Goal: Task Accomplishment & Management: Complete application form

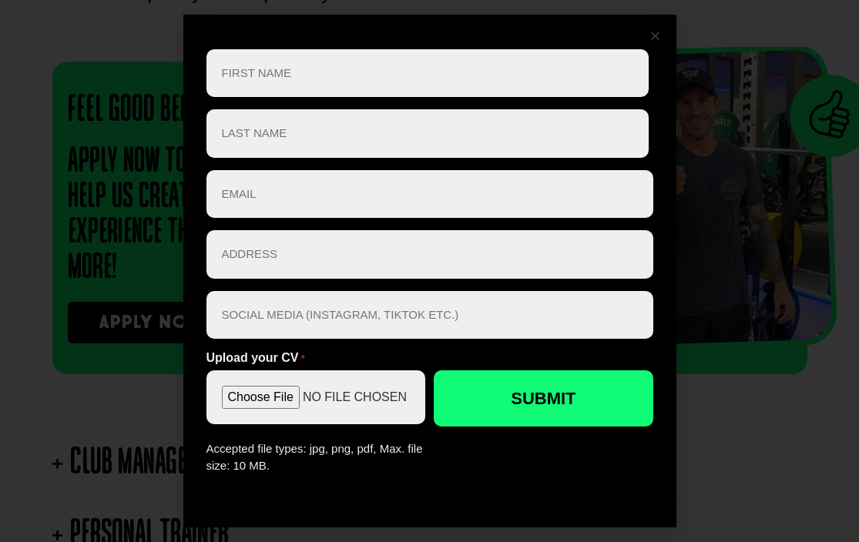
click at [642, 25] on div "" * " indicates required fields First Name * First Last Name * Last Email * Add…" at bounding box center [430, 271] width 478 height 498
click at [659, 25] on div "" * " indicates required fields First Name * First Last Name * Last Email * Add…" at bounding box center [430, 271] width 478 height 498
click at [650, 30] on icon "Close" at bounding box center [656, 36] width 12 height 12
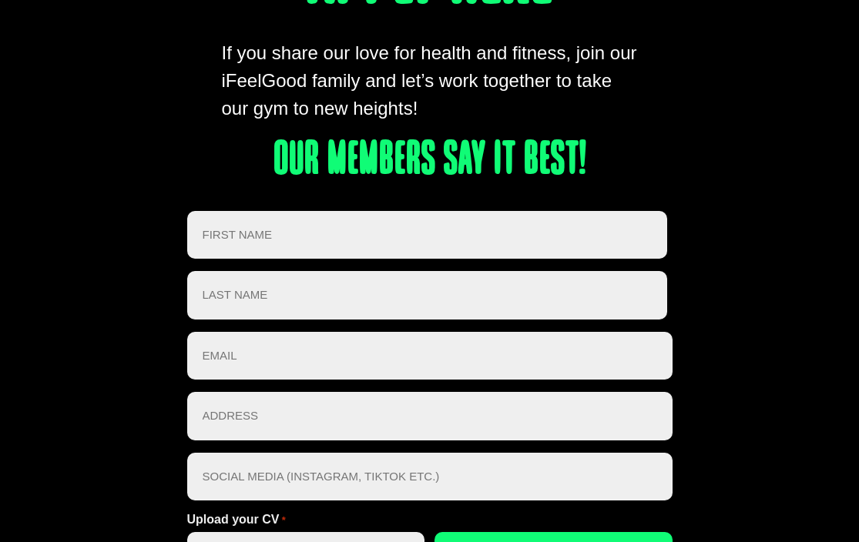
scroll to position [3248, 0]
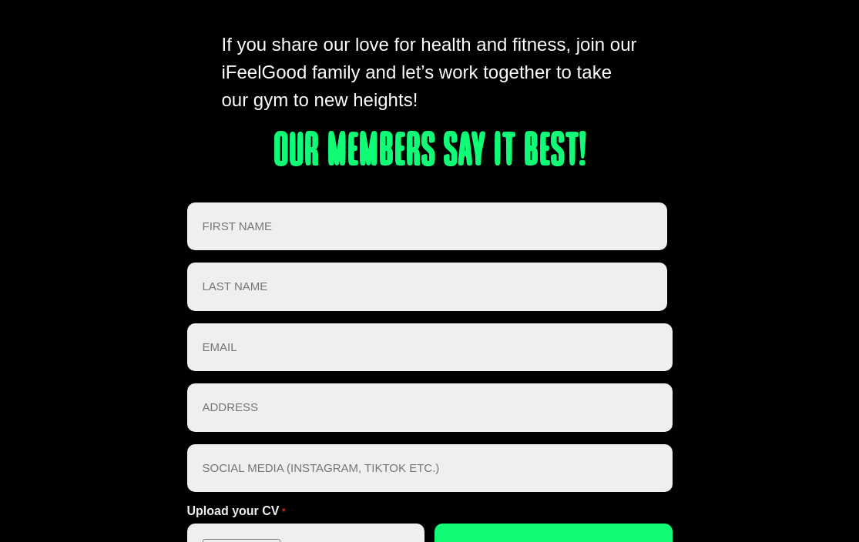
click at [502, 432] on input "Address *" at bounding box center [429, 408] width 485 height 49
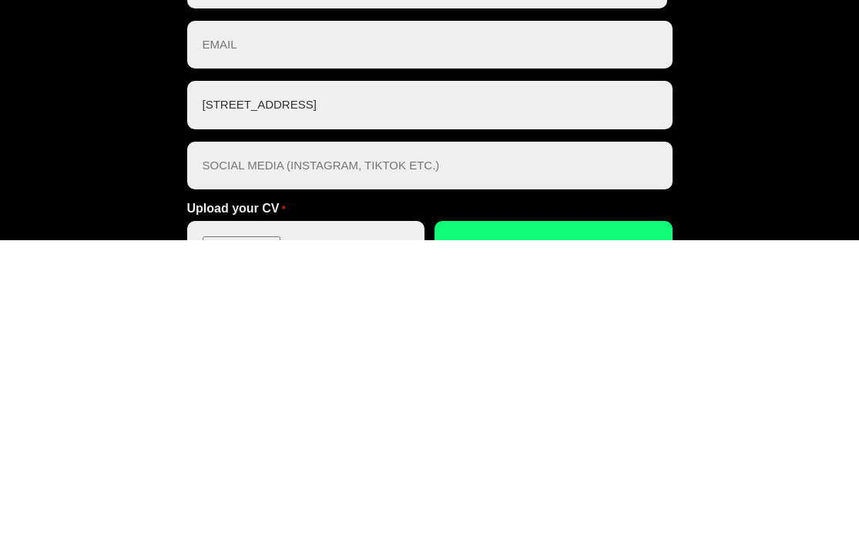
type input "[STREET_ADDRESS]"
click at [233, 445] on input "Social Media *" at bounding box center [429, 469] width 485 height 49
click at [242, 324] on input "Email *" at bounding box center [429, 348] width 485 height 49
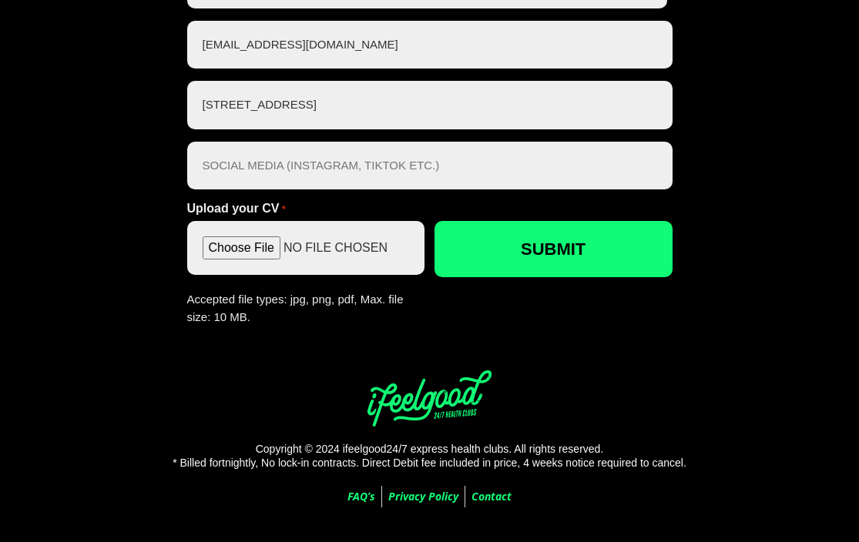
type input "[EMAIL_ADDRESS][DOMAIN_NAME]"
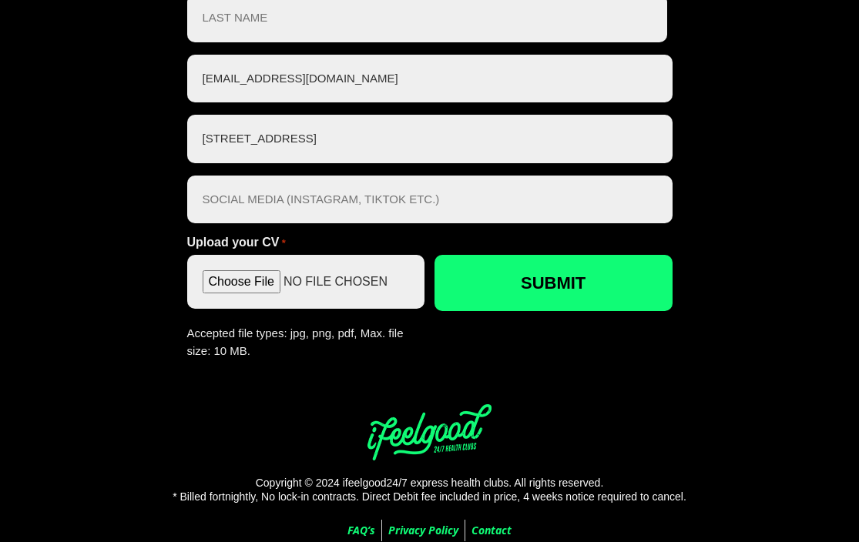
scroll to position [3396, 0]
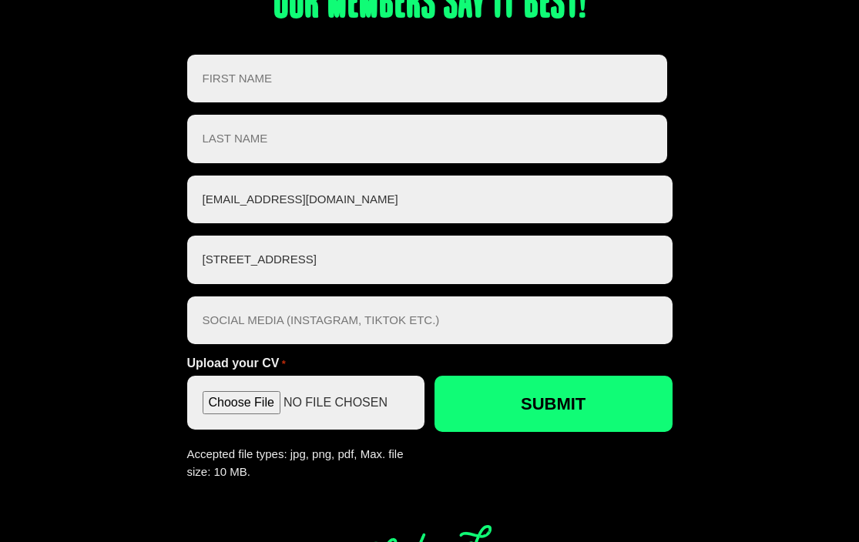
click at [224, 163] on input "Last" at bounding box center [427, 139] width 481 height 49
type input "Vikich"
click at [227, 103] on input "First" at bounding box center [427, 79] width 481 height 49
type input "[PERSON_NAME]"
click at [224, 430] on input "Upload your CV *" at bounding box center [306, 403] width 238 height 54
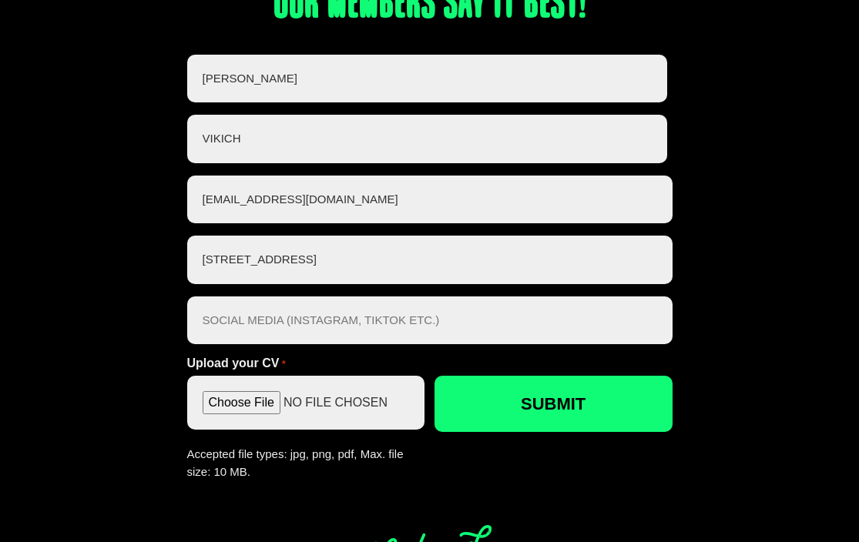
type input "C:\fakepath\resume 2025 [PERSON_NAME] copy.docx"
click at [596, 432] on input "Submit" at bounding box center [554, 404] width 238 height 56
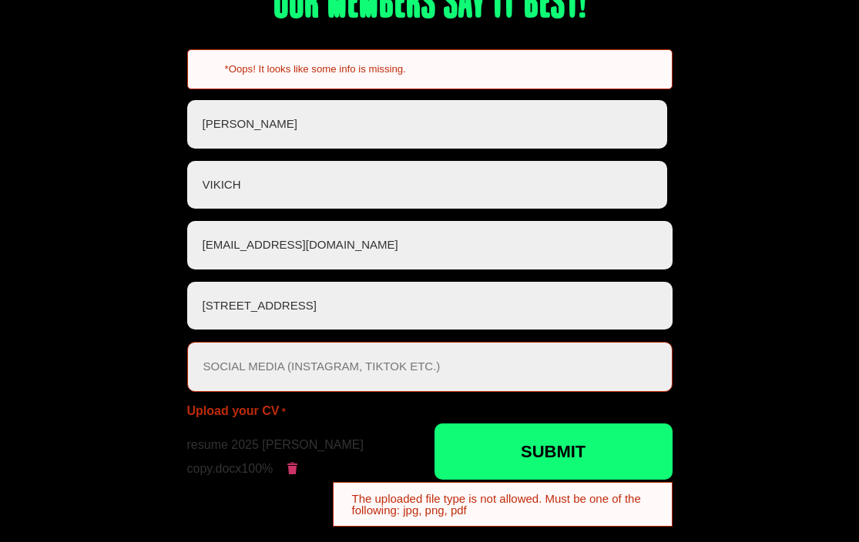
click at [623, 447] on div "First Name * [PERSON_NAME] First Last Name * Vikich Last Email * [EMAIL_ADDRESS…" at bounding box center [429, 298] width 485 height 397
click at [289, 476] on span at bounding box center [292, 468] width 15 height 15
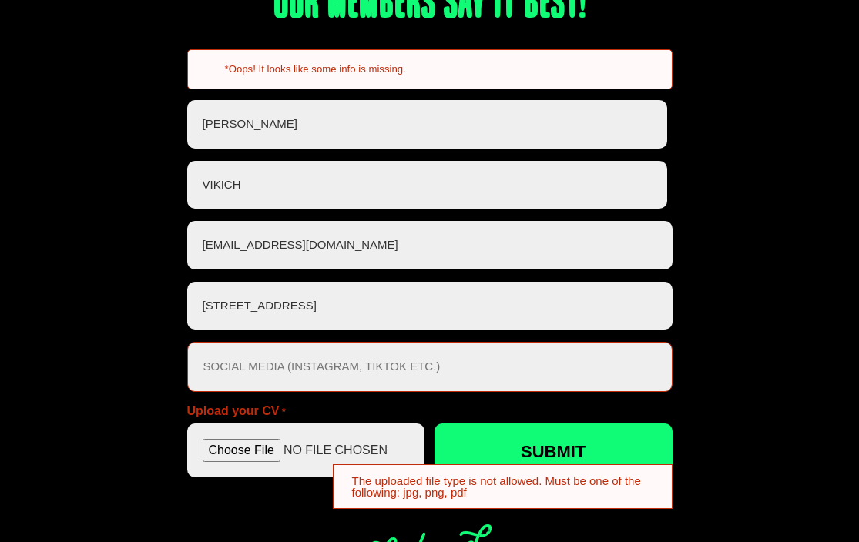
click at [257, 478] on input "Upload your CV *" at bounding box center [306, 451] width 238 height 54
type input "C:\fakepath\Final resume 2025 [PERSON_NAME].pdf"
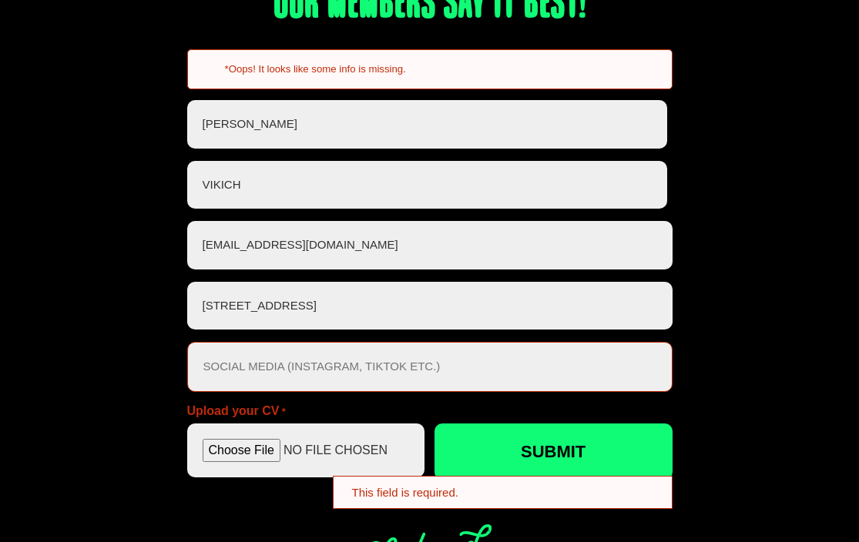
click at [620, 480] on input "Submit" at bounding box center [554, 452] width 238 height 56
click at [606, 477] on input "Submit" at bounding box center [554, 452] width 238 height 56
click at [505, 480] on input "Submit" at bounding box center [554, 452] width 238 height 56
click at [484, 480] on input "Submit" at bounding box center [554, 452] width 238 height 56
click at [485, 480] on input "Submit" at bounding box center [554, 452] width 238 height 56
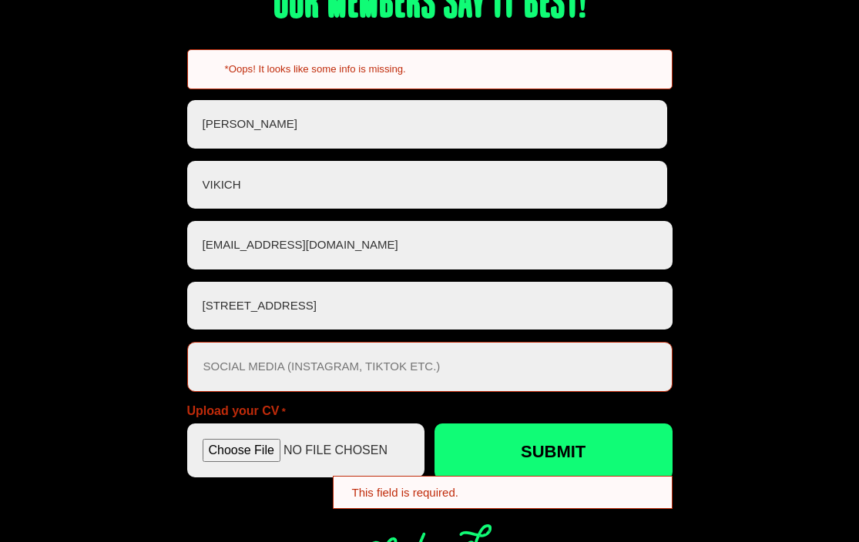
click at [484, 480] on input "Submit" at bounding box center [554, 452] width 238 height 56
click at [331, 392] on input "Social Media *" at bounding box center [429, 367] width 485 height 50
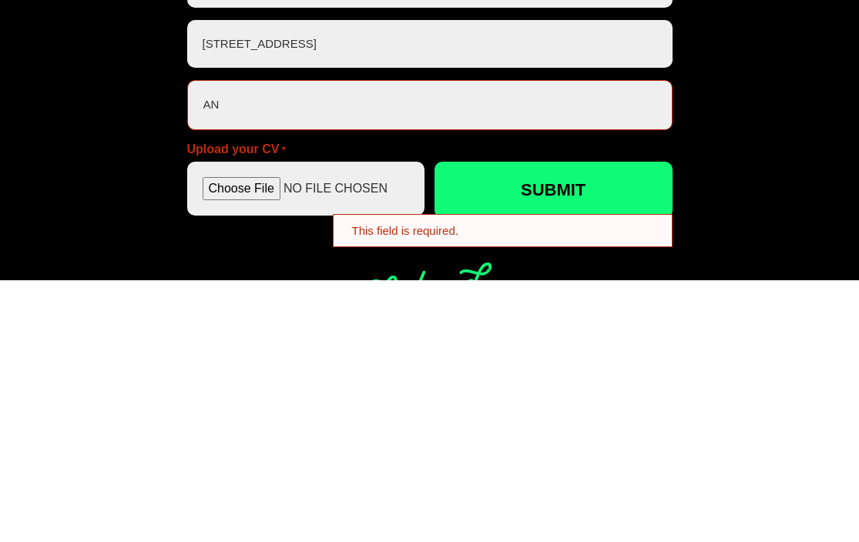
type input "a"
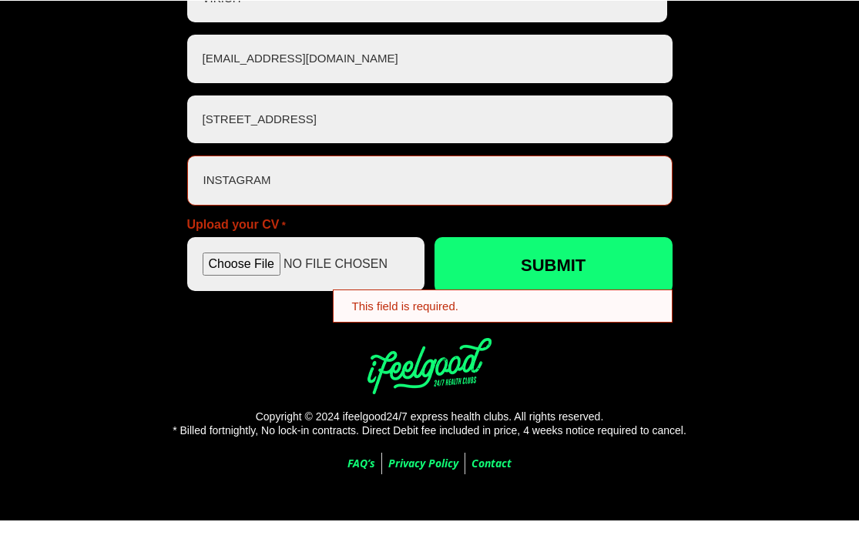
click at [622, 293] on input "Submit" at bounding box center [554, 265] width 238 height 56
click at [605, 269] on input "Submit" at bounding box center [554, 265] width 238 height 56
click at [589, 287] on input "Submit" at bounding box center [554, 265] width 238 height 56
click at [590, 277] on input "Submit" at bounding box center [554, 265] width 238 height 56
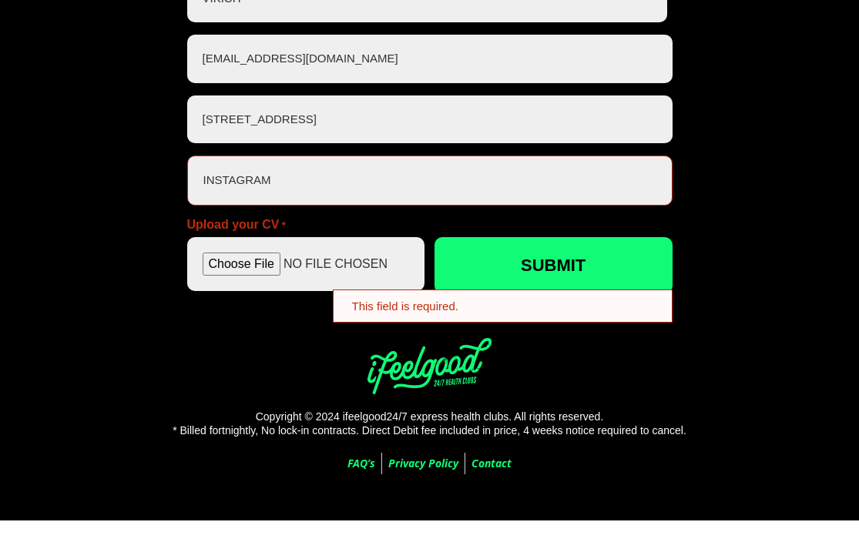
click at [595, 288] on input "Submit" at bounding box center [554, 265] width 238 height 56
click at [556, 206] on input "instagram" at bounding box center [429, 181] width 485 height 50
type input "instagram - ANTHONYVACKAO"
click at [536, 294] on input "Submit" at bounding box center [554, 265] width 238 height 56
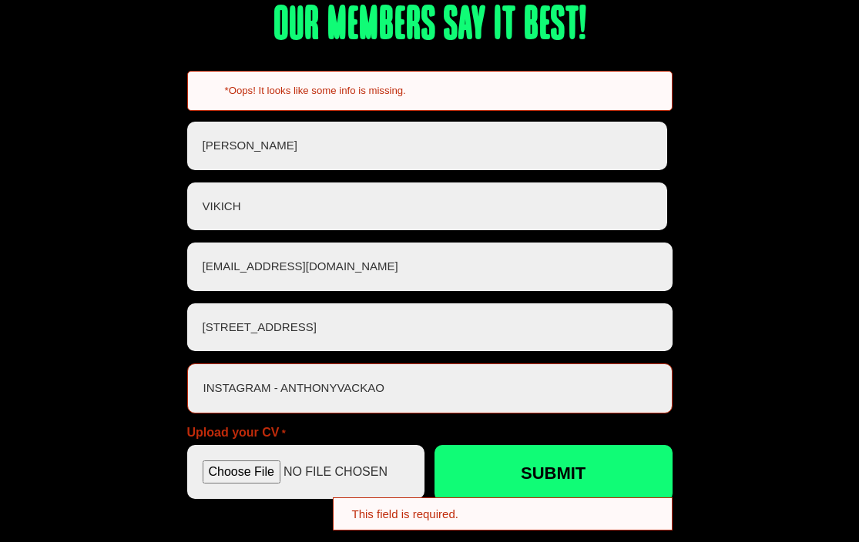
scroll to position [3378, 0]
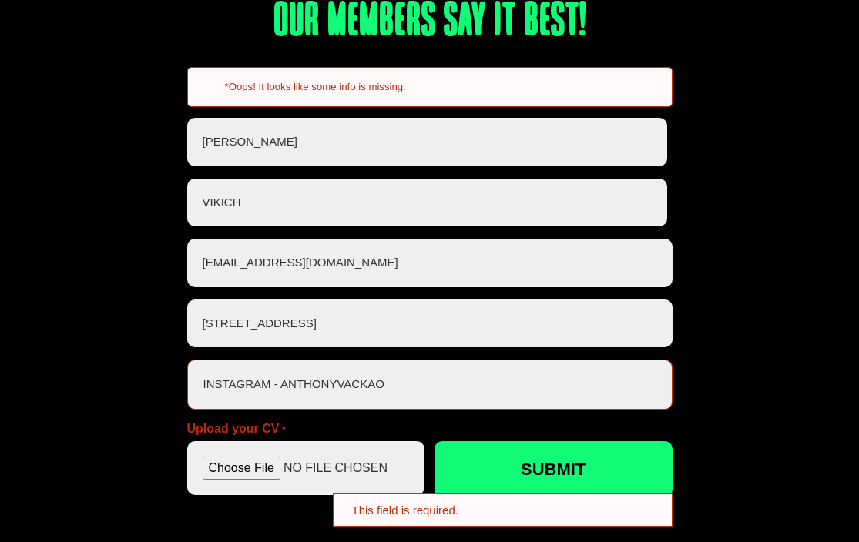
click at [509, 498] on input "Submit" at bounding box center [554, 470] width 238 height 56
click at [480, 479] on input "Submit" at bounding box center [554, 470] width 238 height 56
click at [477, 485] on input "Submit" at bounding box center [554, 470] width 238 height 56
click at [485, 481] on input "Submit" at bounding box center [554, 470] width 238 height 56
click at [482, 486] on input "Submit" at bounding box center [554, 470] width 238 height 56
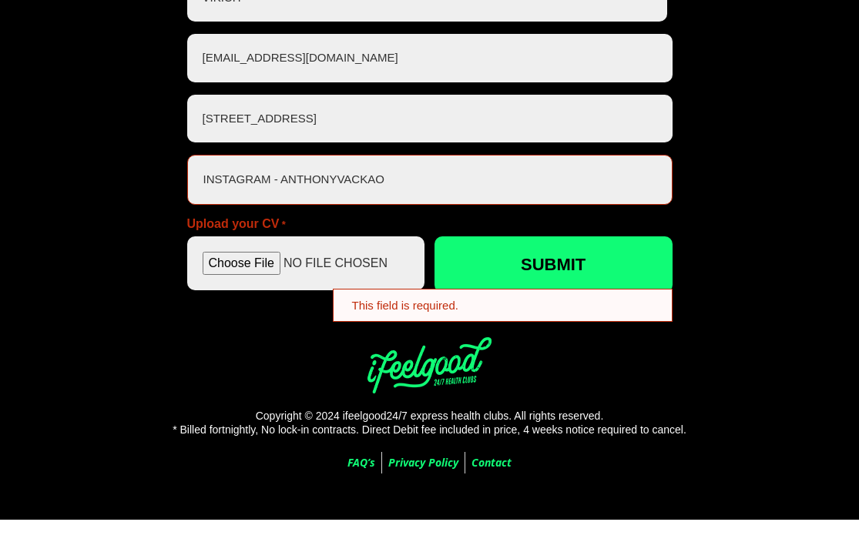
scroll to position [3582, 0]
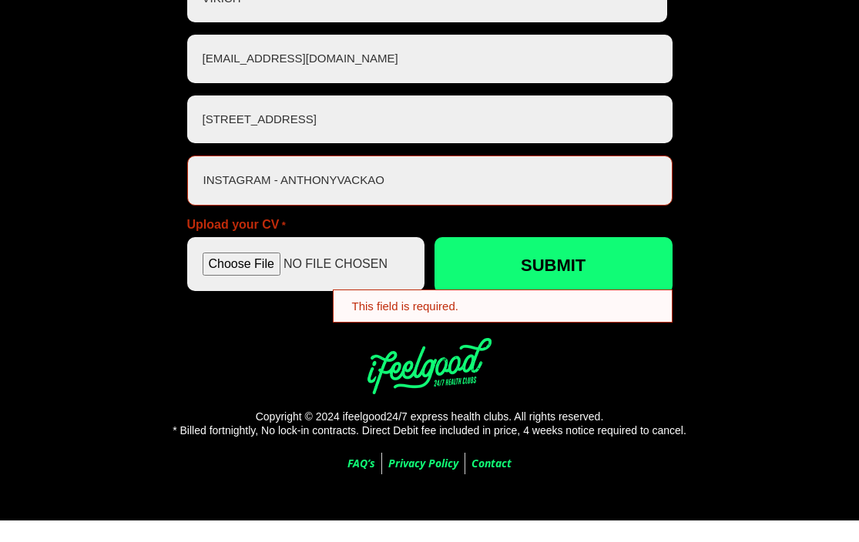
click at [603, 294] on input "Submit" at bounding box center [554, 265] width 238 height 56
click at [608, 294] on input "Submit" at bounding box center [554, 265] width 238 height 56
click at [613, 294] on input "Submit" at bounding box center [554, 265] width 238 height 56
click at [622, 294] on input "Submit" at bounding box center [554, 265] width 238 height 56
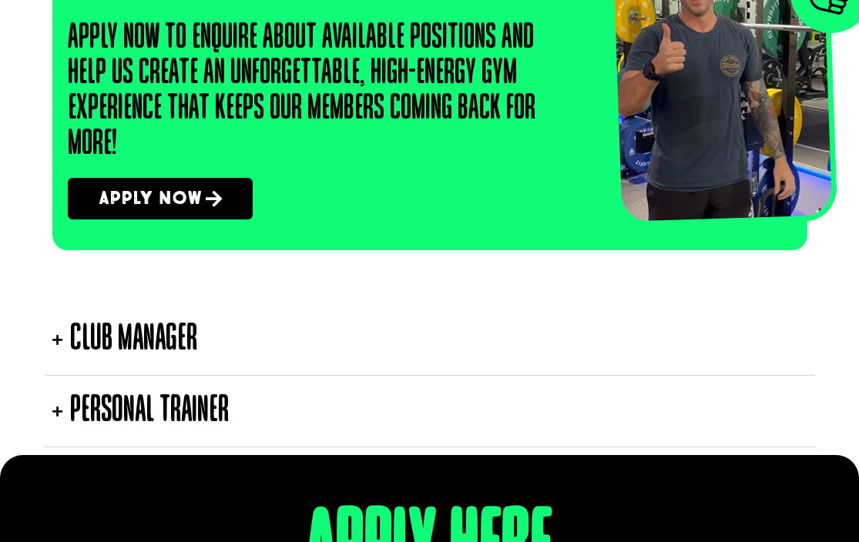
scroll to position [2832, 0]
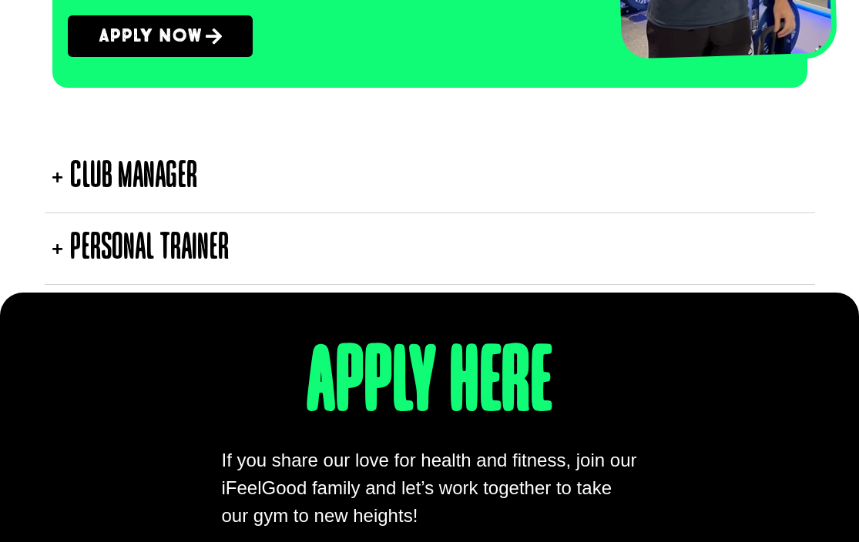
click at [210, 55] on link "Apply Now" at bounding box center [160, 36] width 185 height 42
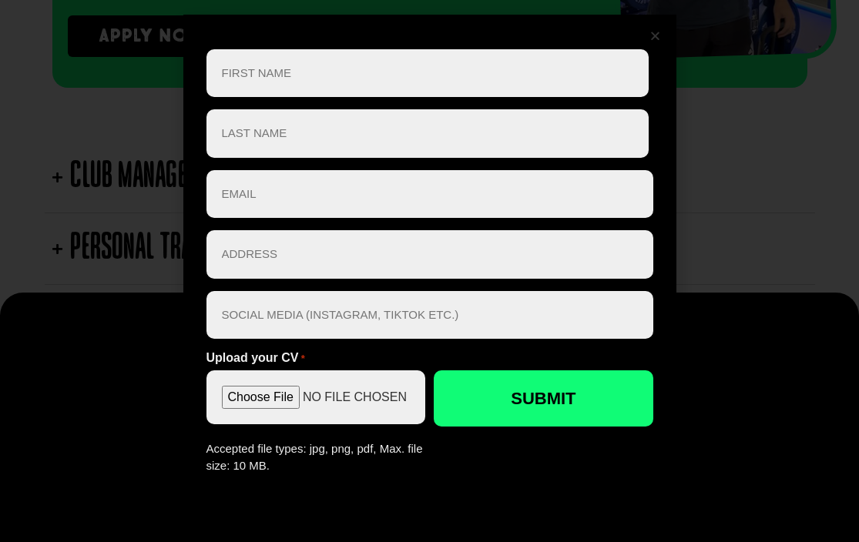
click at [606, 70] on input "First" at bounding box center [428, 73] width 442 height 49
type input "[PERSON_NAME]"
click at [587, 139] on input "Last" at bounding box center [428, 133] width 442 height 49
type input "Vikich"
click at [586, 211] on input "Email *" at bounding box center [430, 194] width 447 height 49
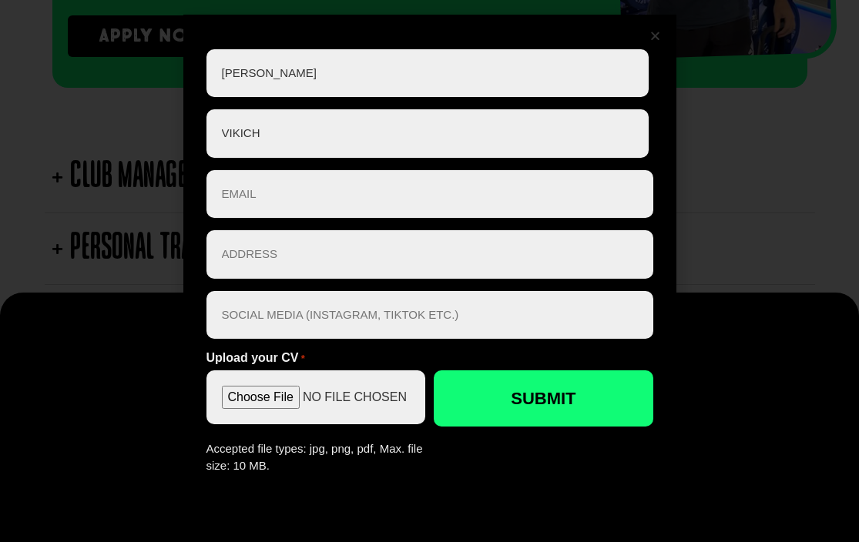
scroll to position [2917, 0]
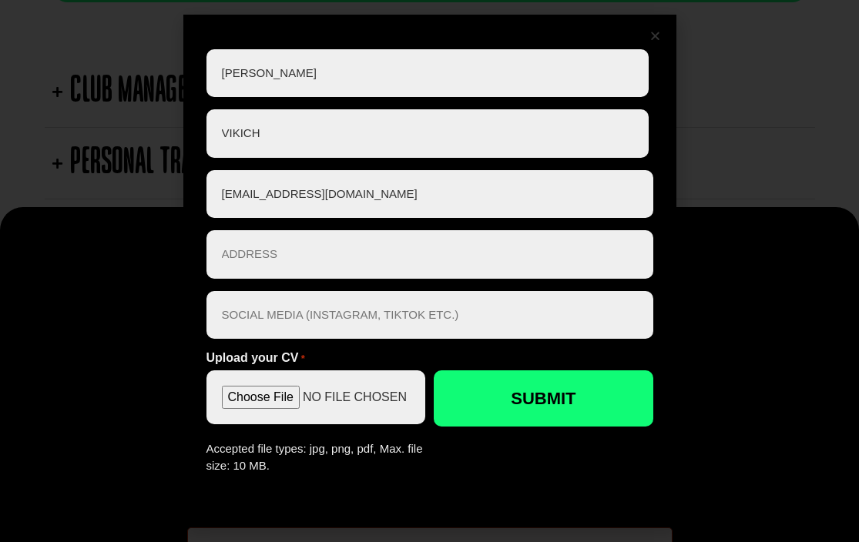
type input "[EMAIL_ADDRESS][DOMAIN_NAME]"
click at [582, 273] on input "Address *" at bounding box center [430, 254] width 447 height 49
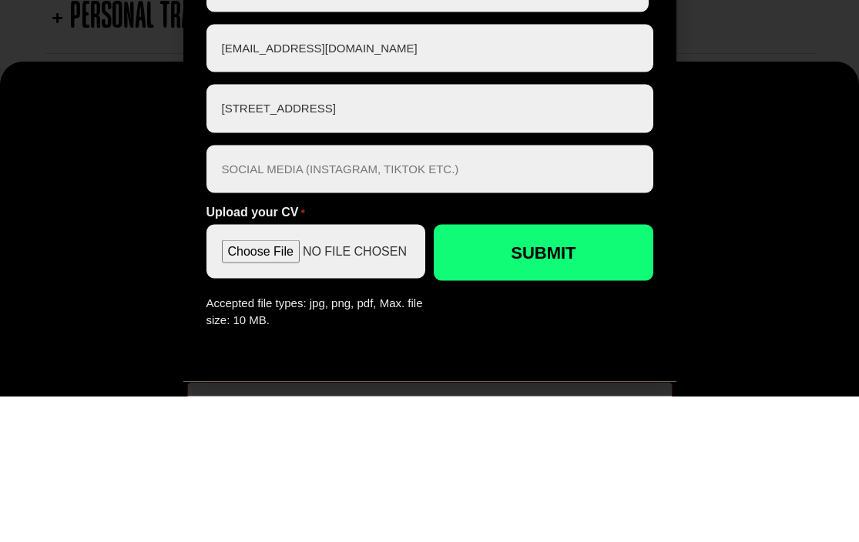
type input "[STREET_ADDRESS]"
click at [267, 291] on input "Social Media *" at bounding box center [430, 315] width 447 height 49
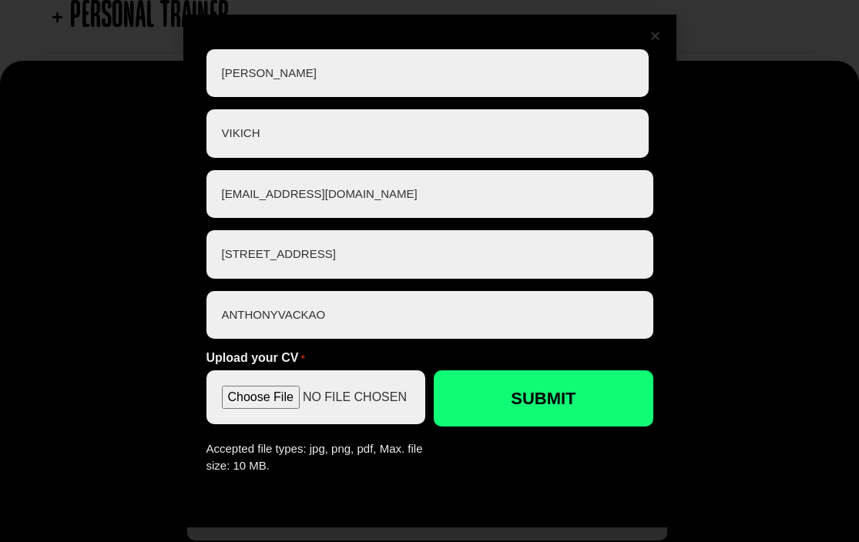
type input "ANTHONYVACKAO"
click at [225, 397] on input "Upload your CV *" at bounding box center [316, 398] width 219 height 54
type input "C:\fakepath\Final resume 2025 [PERSON_NAME].pdf"
click at [506, 408] on input "Submit" at bounding box center [543, 399] width 219 height 56
click at [583, 384] on input "Submit" at bounding box center [543, 399] width 219 height 56
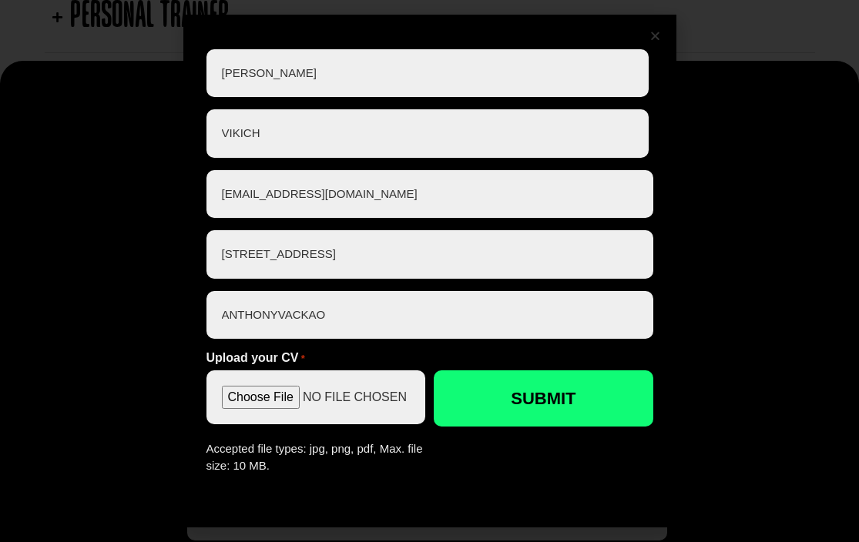
click at [566, 401] on input "Submit" at bounding box center [543, 399] width 219 height 56
click at [573, 399] on input "Submit" at bounding box center [543, 399] width 219 height 56
click at [583, 402] on input "Submit" at bounding box center [543, 399] width 219 height 56
click at [586, 397] on input "Submit" at bounding box center [543, 399] width 219 height 56
click at [576, 405] on input "Submit" at bounding box center [543, 399] width 219 height 56
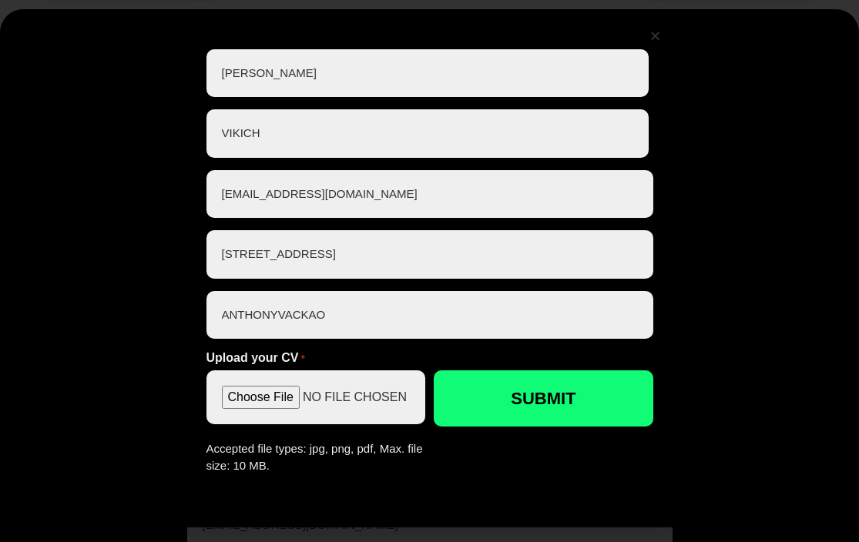
scroll to position [3112, 0]
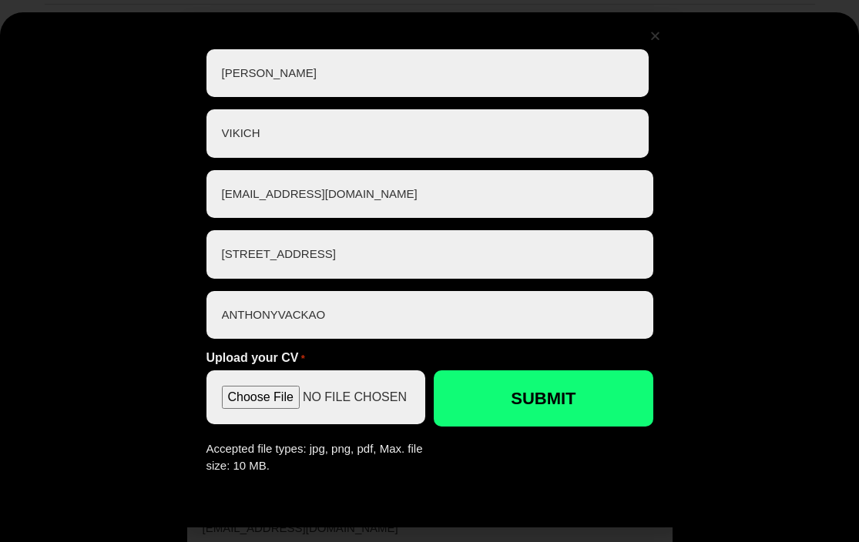
click at [611, 423] on input "Submit" at bounding box center [543, 399] width 219 height 56
click at [536, 427] on input "Submit" at bounding box center [543, 399] width 219 height 56
click at [538, 427] on input "Submit" at bounding box center [543, 399] width 219 height 56
click at [512, 427] on input "Submit" at bounding box center [543, 399] width 219 height 56
click at [482, 427] on input "Submit" at bounding box center [543, 399] width 219 height 56
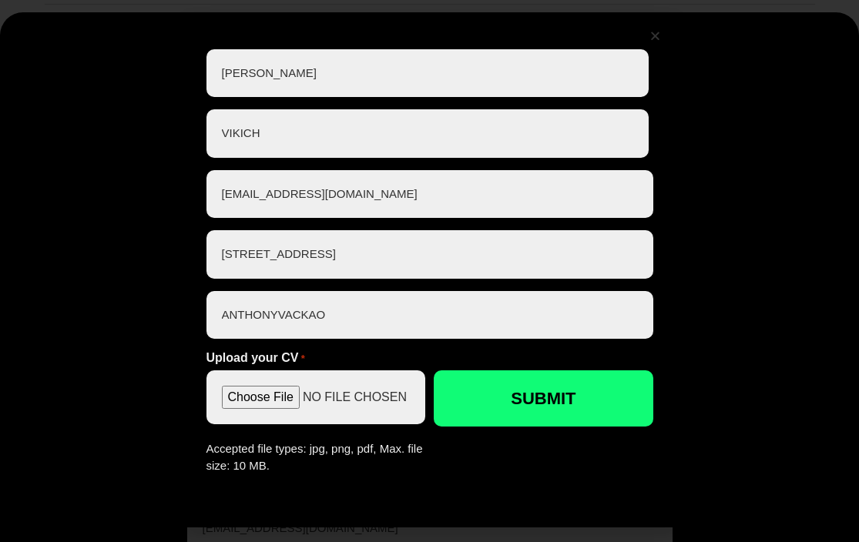
click at [463, 426] on input "Submit" at bounding box center [543, 399] width 219 height 56
click at [483, 427] on input "Submit" at bounding box center [543, 399] width 219 height 56
click at [504, 427] on input "Submit" at bounding box center [543, 399] width 219 height 56
click at [510, 427] on input "Submit" at bounding box center [543, 399] width 219 height 56
click at [508, 425] on input "Submit" at bounding box center [543, 399] width 219 height 56
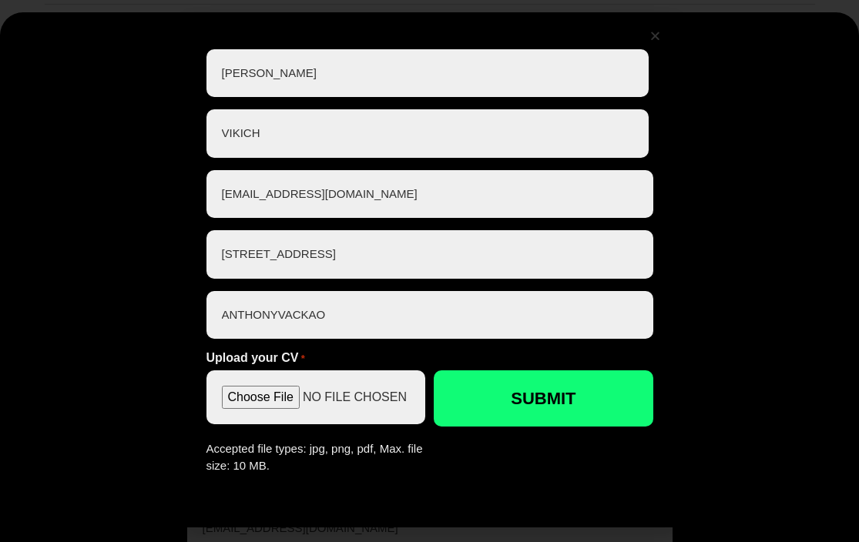
click at [522, 427] on input "Submit" at bounding box center [543, 399] width 219 height 56
click at [505, 427] on input "Submit" at bounding box center [543, 399] width 219 height 56
click at [509, 427] on input "Submit" at bounding box center [543, 399] width 219 height 56
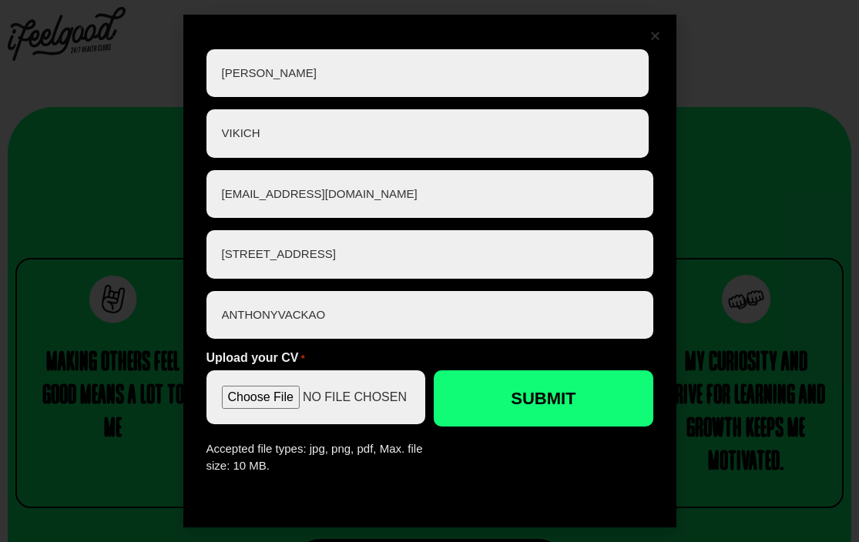
scroll to position [0, 0]
